Goal: Find contact information: Find contact information

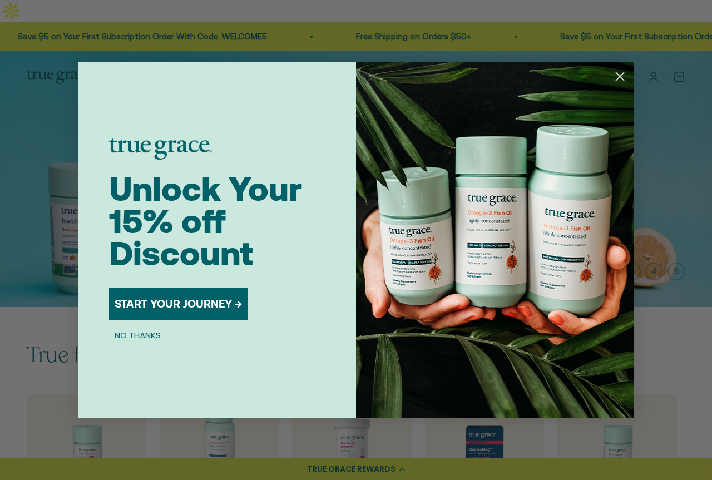
click at [623, 75] on circle "Close dialog" at bounding box center [620, 76] width 18 height 18
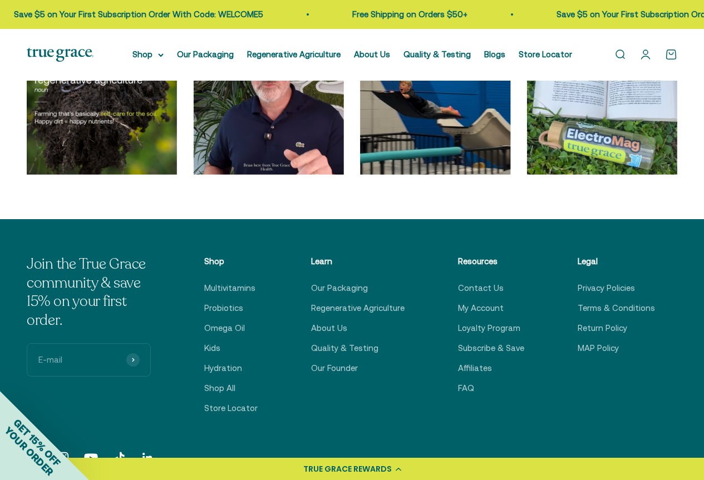
scroll to position [3218, 0]
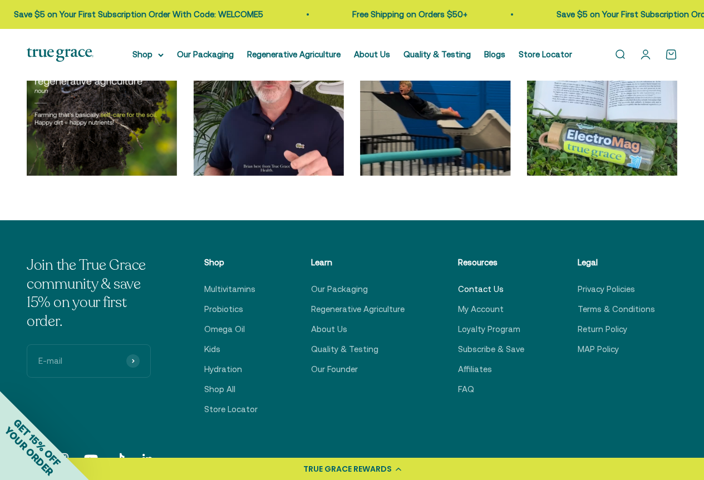
click at [495, 283] on link "Contact Us" at bounding box center [481, 289] width 46 height 13
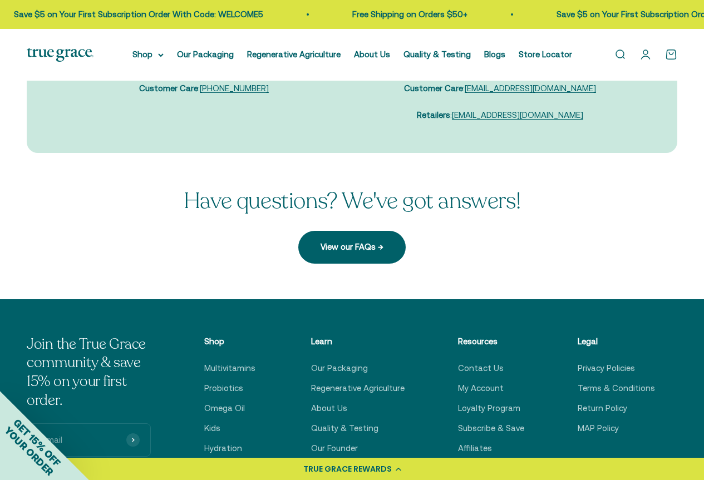
scroll to position [260, 0]
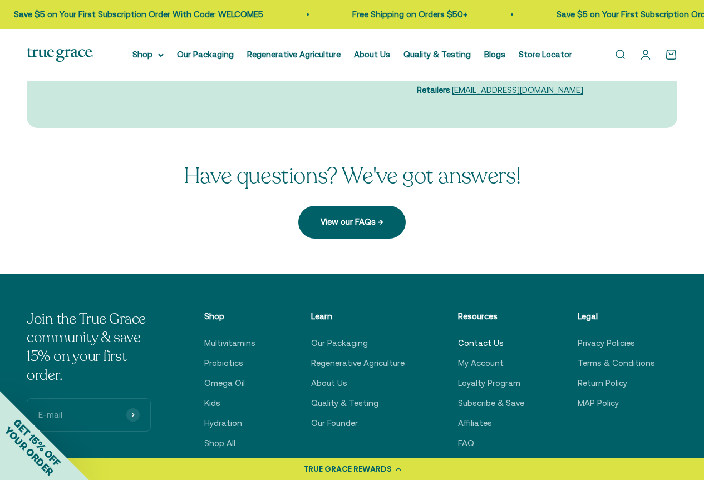
click at [487, 337] on link "Contact Us" at bounding box center [481, 343] width 46 height 13
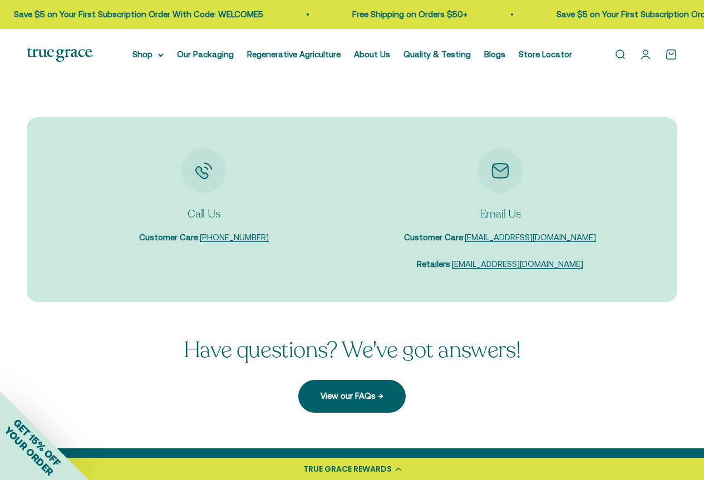
scroll to position [130, 0]
